Goal: Task Accomplishment & Management: Manage account settings

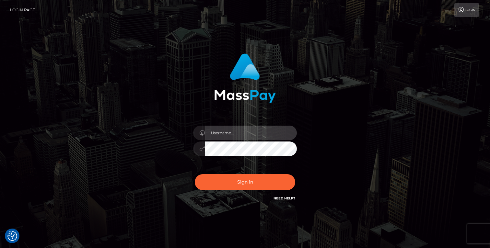
click at [232, 127] on input "text" at bounding box center [251, 133] width 92 height 15
type input "anikagoddess111@gmail.com"
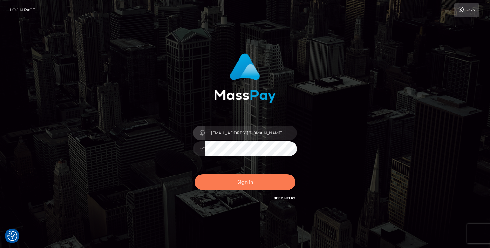
click at [266, 183] on button "Sign in" at bounding box center [245, 182] width 100 height 16
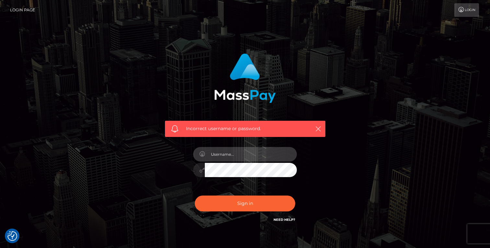
click at [256, 154] on input "text" at bounding box center [251, 154] width 92 height 15
click at [281, 221] on link "Need Help?" at bounding box center [284, 220] width 22 height 4
click at [317, 132] on icon "button" at bounding box center [318, 129] width 6 height 6
click at [318, 131] on icon "button" at bounding box center [318, 129] width 6 height 6
